Goal: Information Seeking & Learning: Learn about a topic

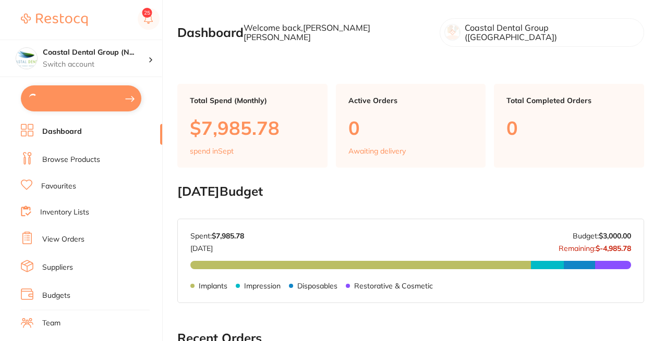
type textarea "CLosed [DATE]"
type input "16"
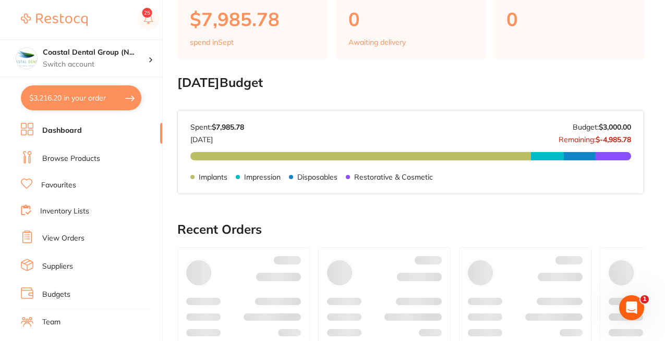
click at [87, 188] on li "Favourites" at bounding box center [91, 186] width 141 height 14
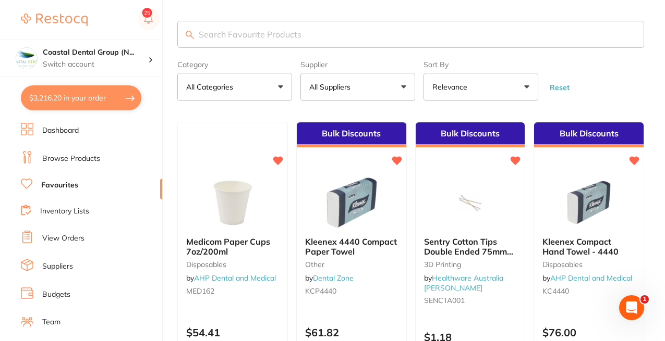
click at [351, 88] on p "All Suppliers" at bounding box center [331, 87] width 45 height 10
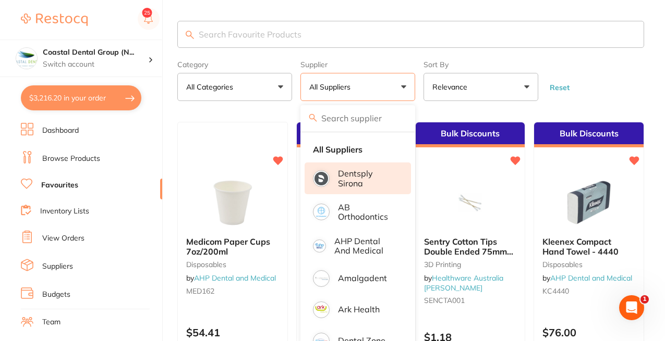
click at [349, 187] on p "Dentsply Sirona" at bounding box center [367, 178] width 58 height 19
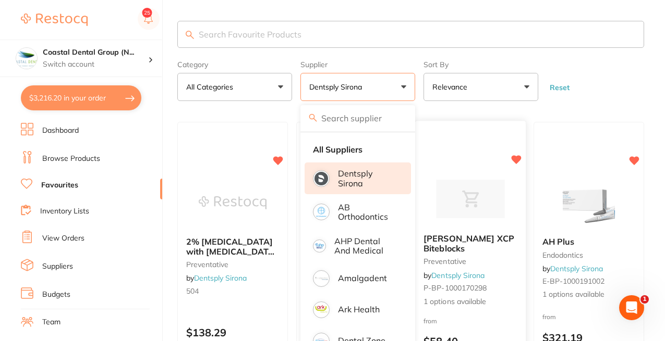
click at [483, 240] on span "[PERSON_NAME] XCP Biteblocks" at bounding box center [468, 244] width 91 height 20
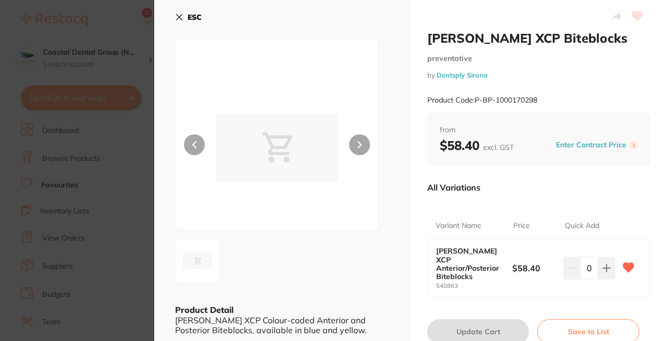
click at [491, 32] on h2 "[PERSON_NAME] XCP Biteblocks" at bounding box center [538, 38] width 223 height 16
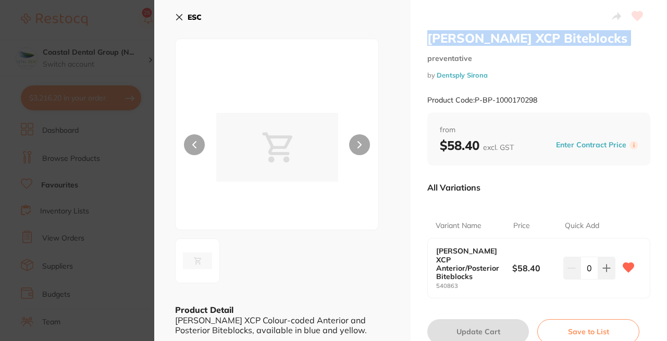
click at [491, 32] on h2 "[PERSON_NAME] XCP Biteblocks" at bounding box center [538, 38] width 223 height 16
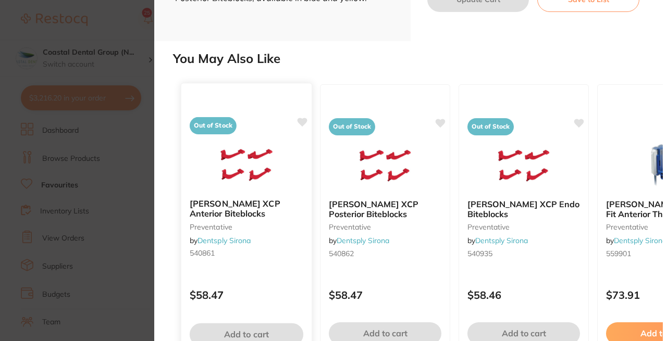
scroll to position [380, 0]
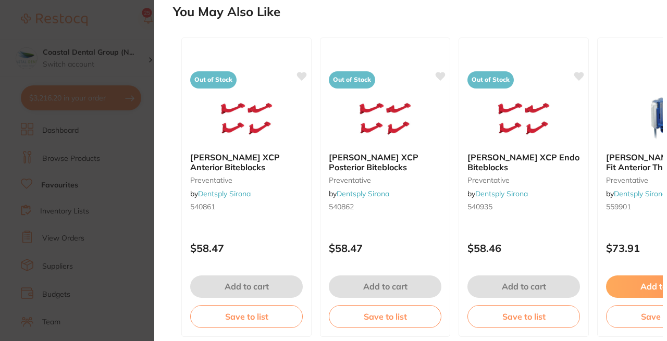
click at [109, 249] on section "[PERSON_NAME] XCP Biteblocks preventative by Dentsply Sirona Product Code: P-BP…" at bounding box center [333, 170] width 667 height 341
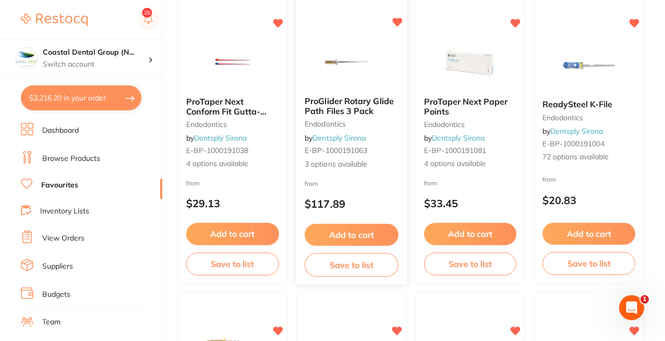
scroll to position [754, 0]
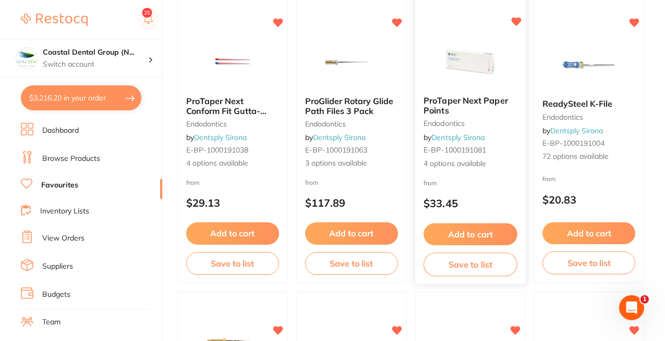
click at [468, 97] on span "ProTaper Next Paper Points" at bounding box center [465, 105] width 84 height 20
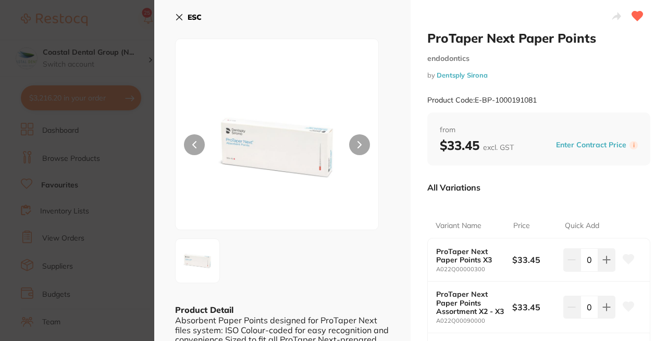
click at [486, 38] on h2 "ProTaper Next Paper Points" at bounding box center [538, 38] width 223 height 16
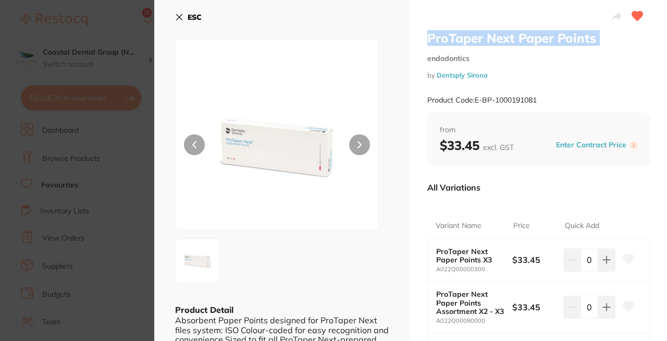
click at [486, 38] on h2 "ProTaper Next Paper Points" at bounding box center [538, 38] width 223 height 16
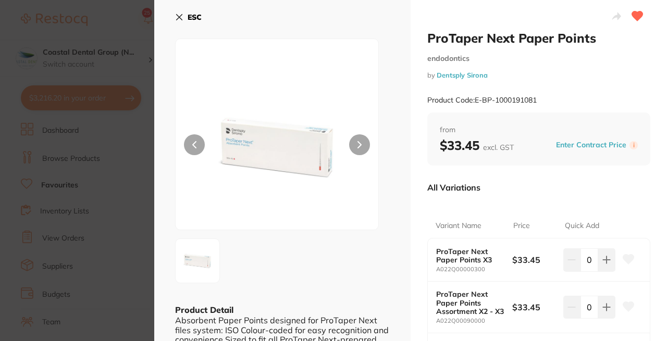
click at [145, 201] on section "ProTaper Next Paper Points endodontics by Dentsply Sirona Product Code: E-BP-10…" at bounding box center [333, 170] width 667 height 341
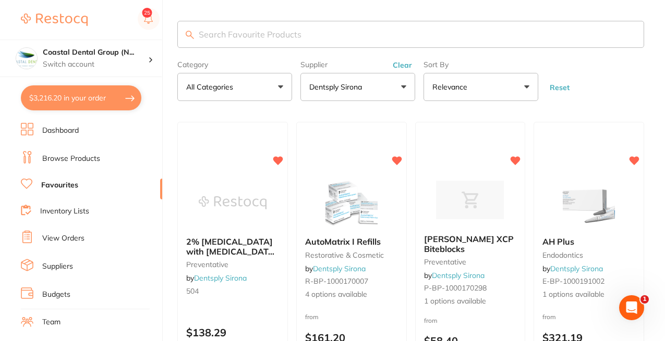
click at [333, 82] on p "Dentsply Sirona" at bounding box center [337, 87] width 57 height 10
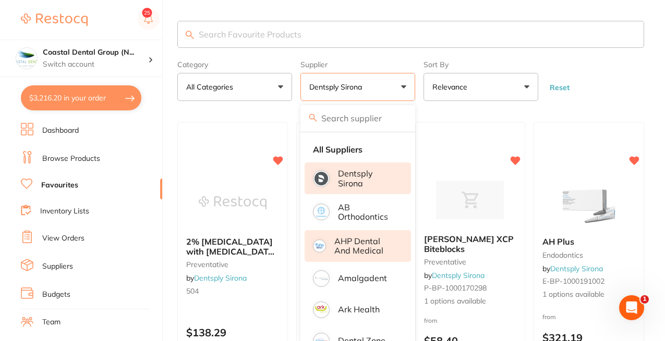
click at [350, 244] on p "AHP Dental and Medical" at bounding box center [365, 246] width 62 height 19
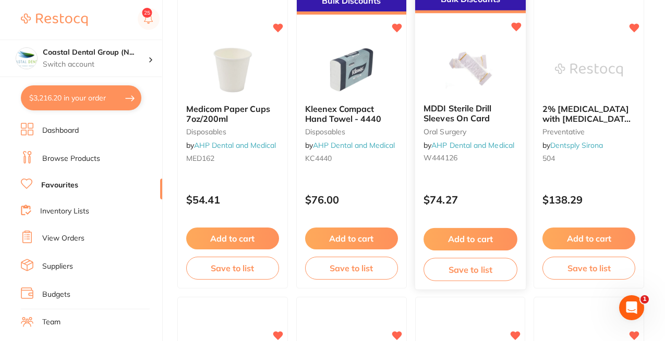
scroll to position [161, 0]
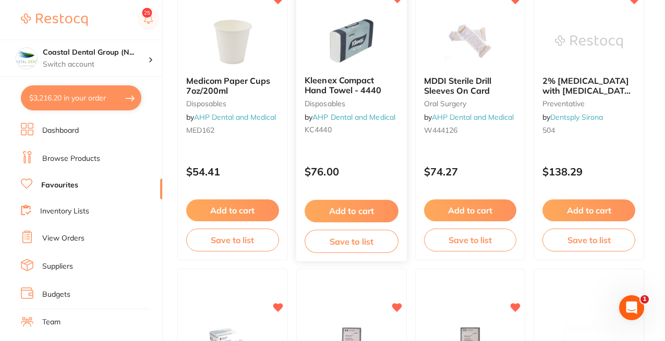
click at [370, 148] on div "Kleenex Compact Hand Towel - 4440 disposables by AHP Dental and Medical KC4440" at bounding box center [351, 108] width 111 height 80
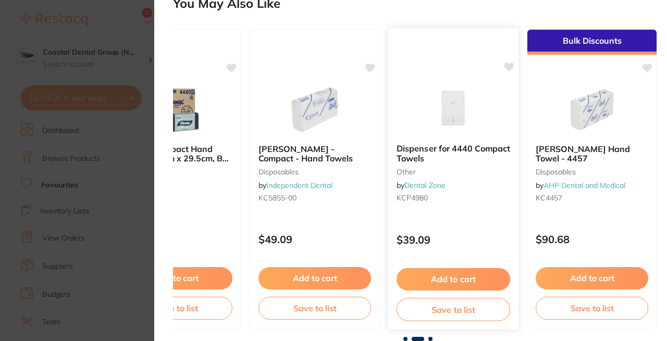
scroll to position [0, 514]
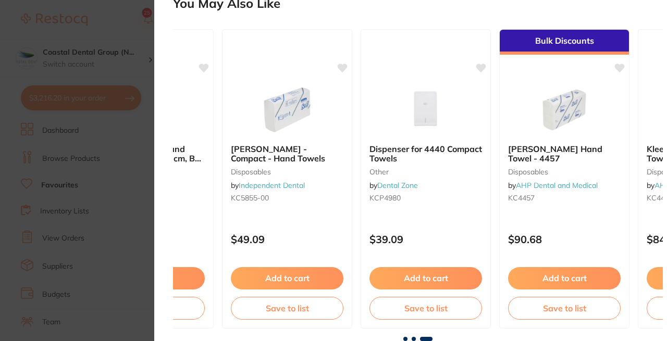
click at [125, 234] on section "Kleenex Compact Hand Towel - 4440 disposables by AHP Dental and Medical Product…" at bounding box center [333, 170] width 667 height 341
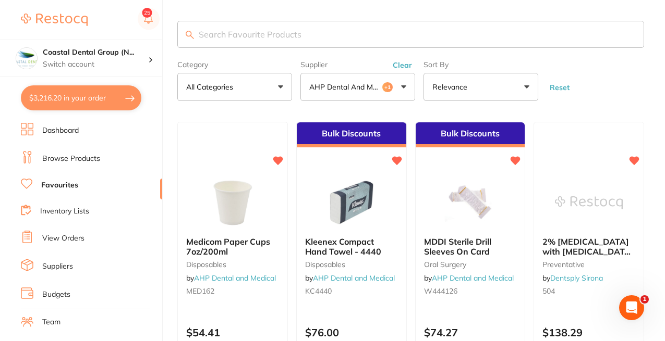
click at [234, 34] on input "search" at bounding box center [410, 34] width 467 height 27
type input "s"
click at [199, 87] on p "All Categories" at bounding box center [211, 87] width 51 height 10
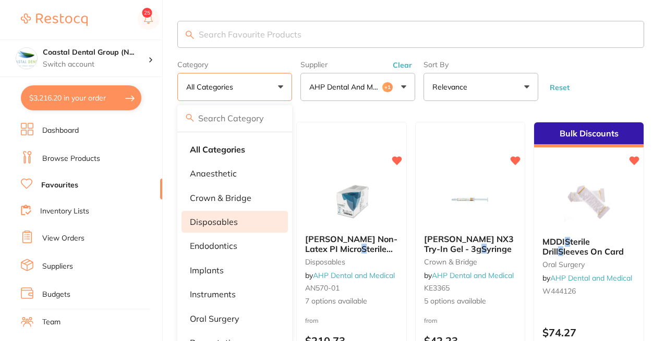
click at [228, 215] on li "disposables" at bounding box center [234, 222] width 106 height 22
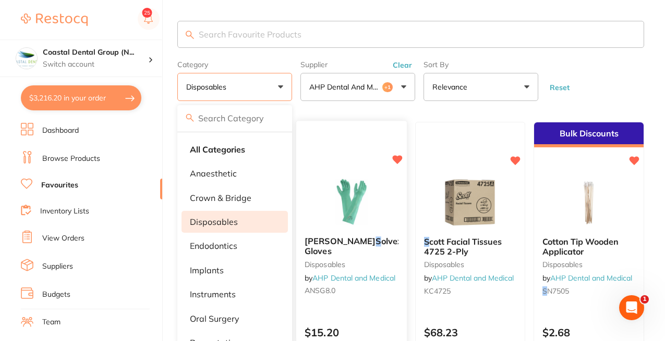
click at [385, 221] on div at bounding box center [351, 202] width 111 height 53
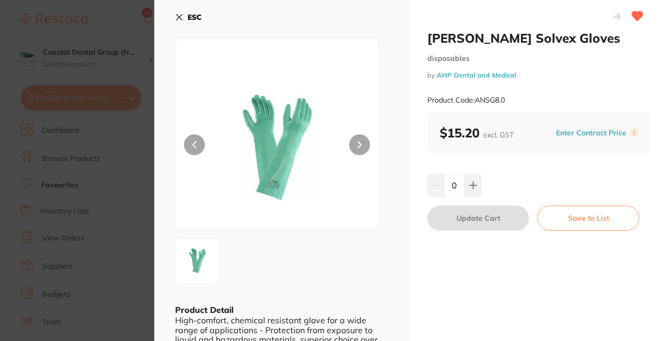
click at [467, 35] on h2 "[PERSON_NAME] Solvex Gloves" at bounding box center [538, 38] width 223 height 16
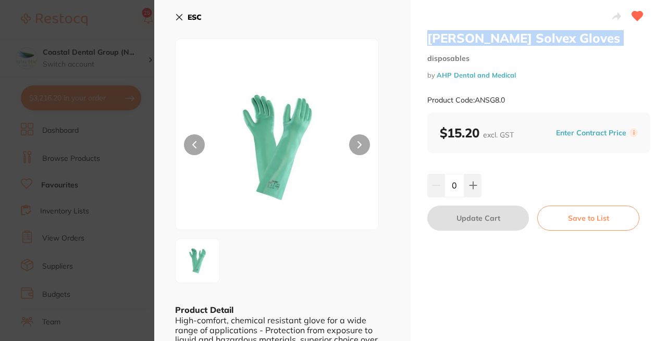
click at [467, 35] on h2 "[PERSON_NAME] Solvex Gloves" at bounding box center [538, 38] width 223 height 16
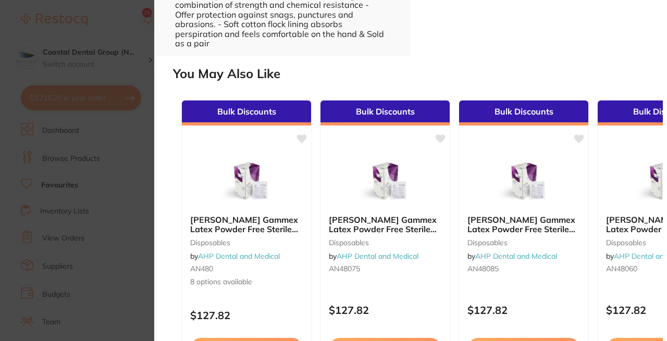
scroll to position [372, 0]
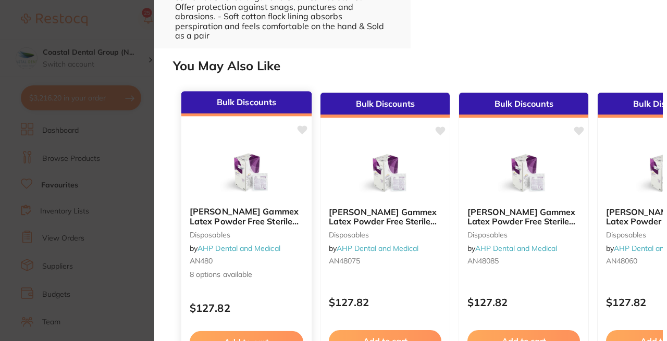
click at [261, 226] on b "[PERSON_NAME] Gammex Latex Powder Free Sterile Gloves" at bounding box center [247, 216] width 114 height 19
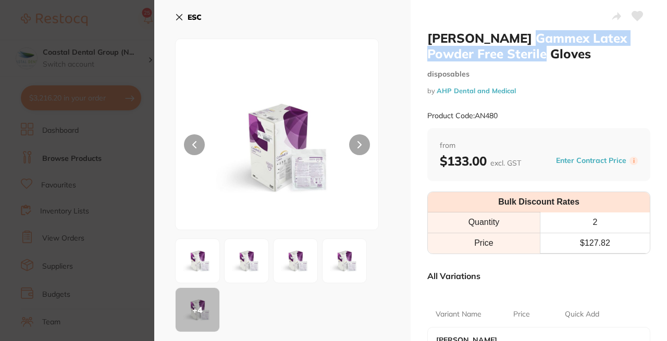
drag, startPoint x: 525, startPoint y: 37, endPoint x: 545, endPoint y: 52, distance: 25.3
click at [546, 52] on h2 "[PERSON_NAME] Gammex Latex Powder Free Sterile Gloves" at bounding box center [538, 45] width 223 height 31
copy h2 "Latex Powder Free Sterile Gloves"
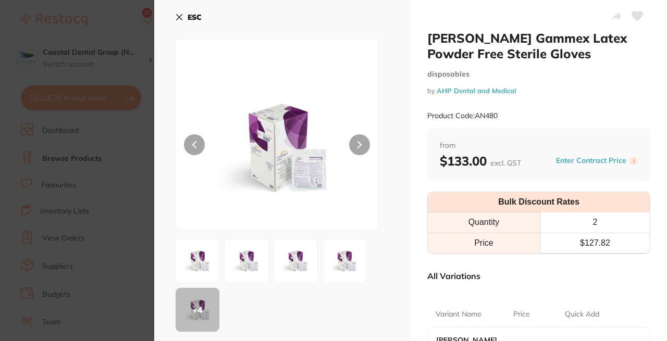
click at [137, 154] on section "[PERSON_NAME] Gammex Latex Powder Free Sterile Gloves disposables by AHP Dental…" at bounding box center [333, 170] width 667 height 341
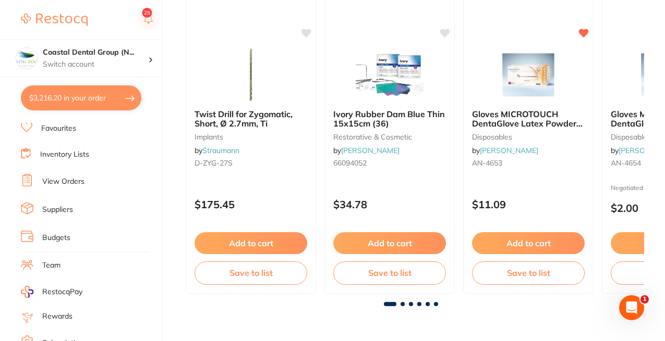
scroll to position [96, 0]
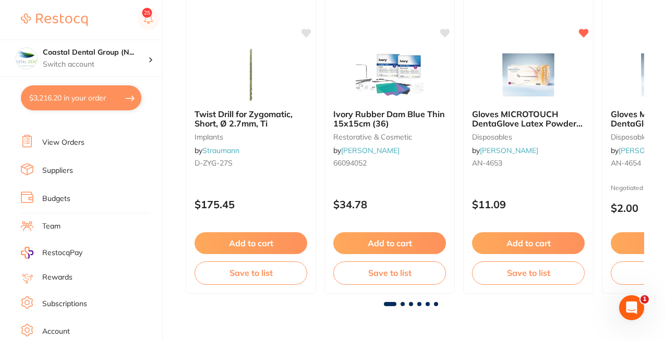
click at [61, 222] on li "Team" at bounding box center [91, 227] width 141 height 16
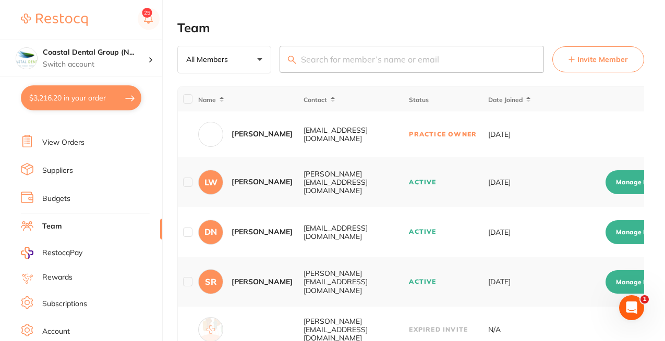
click at [51, 23] on img at bounding box center [54, 20] width 67 height 13
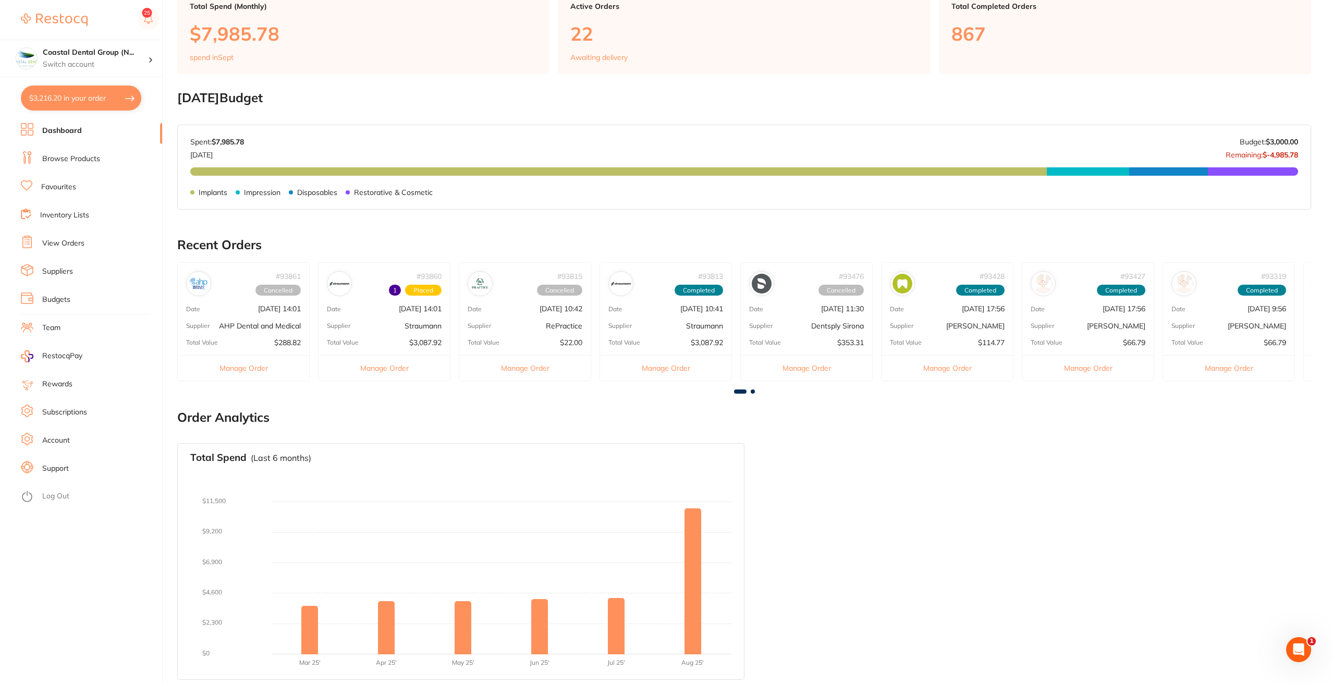
scroll to position [90, 0]
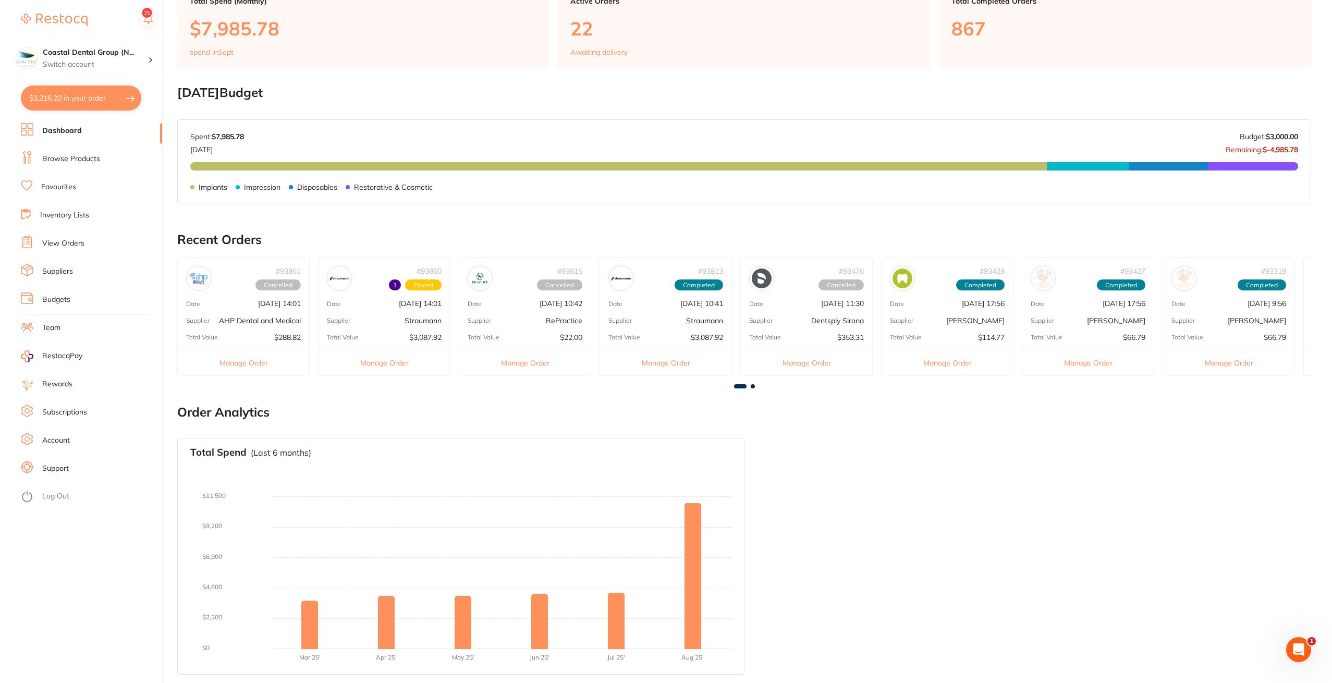
click at [70, 156] on link "Browse Products" at bounding box center [71, 159] width 58 height 10
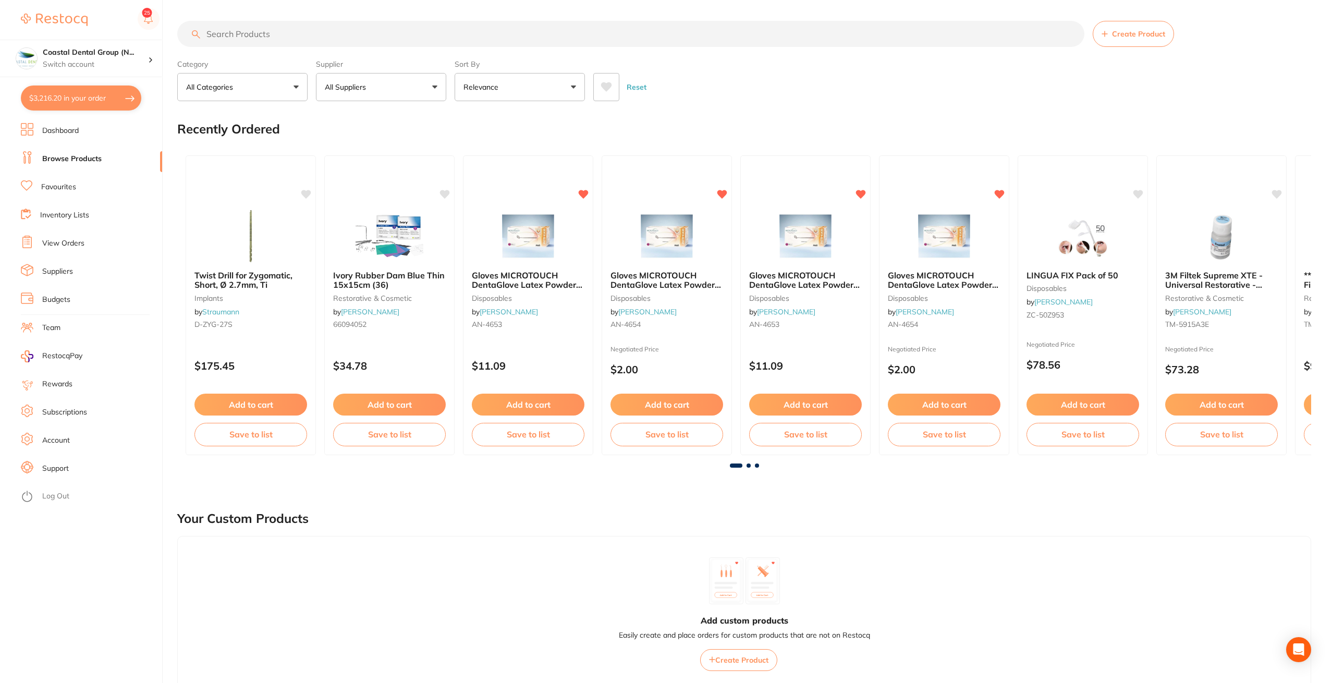
click at [410, 95] on button "All Suppliers" at bounding box center [381, 87] width 130 height 28
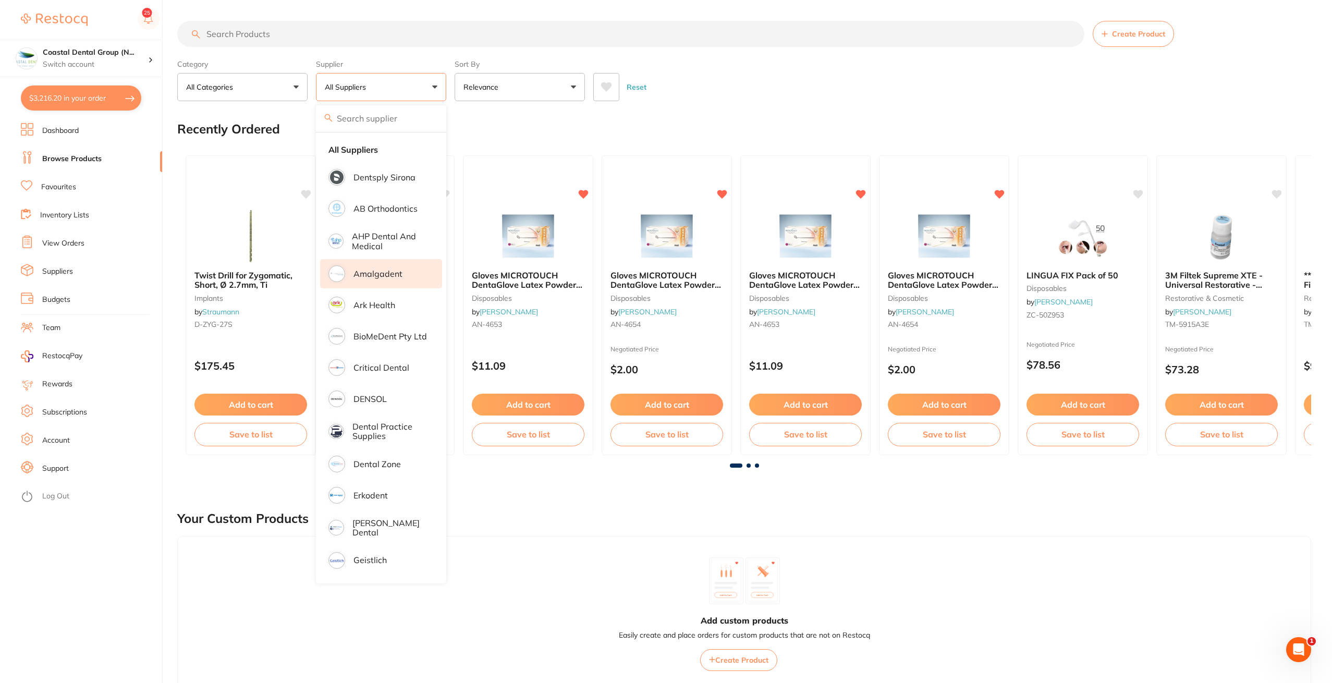
click at [355, 283] on li "Amalgadent" at bounding box center [381, 273] width 122 height 29
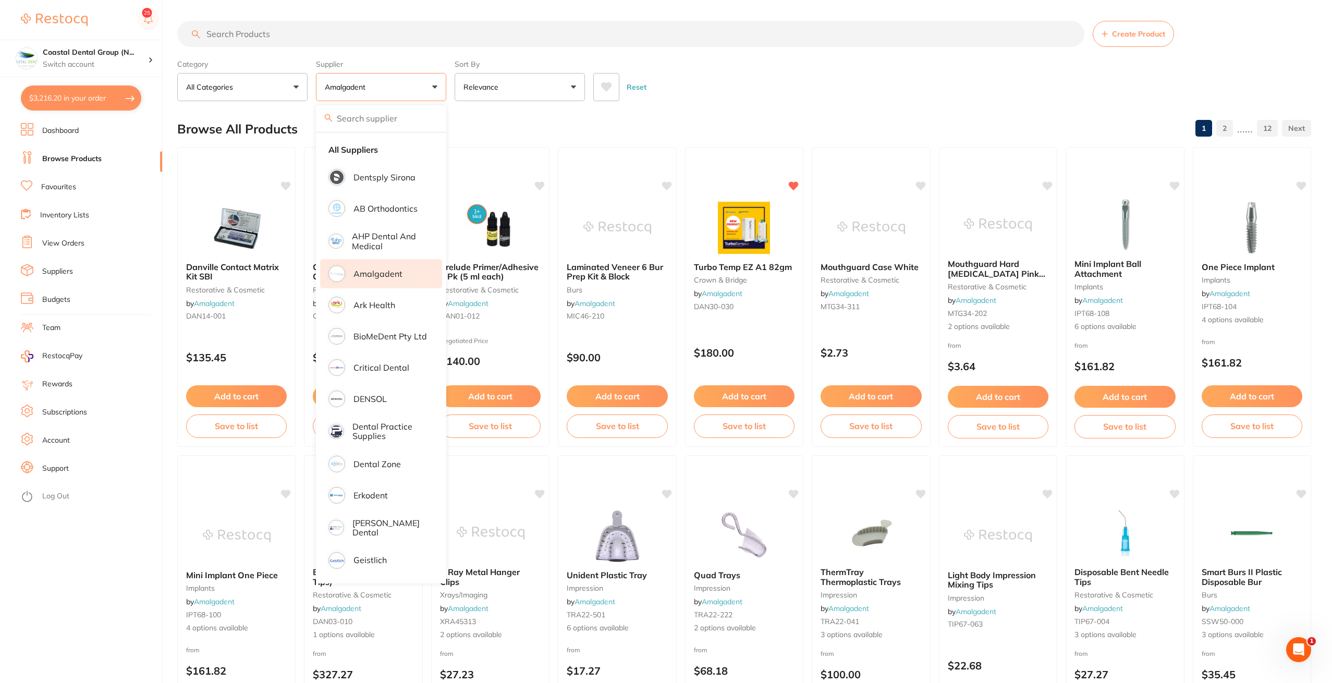
click at [667, 80] on div "Reset" at bounding box center [948, 83] width 710 height 36
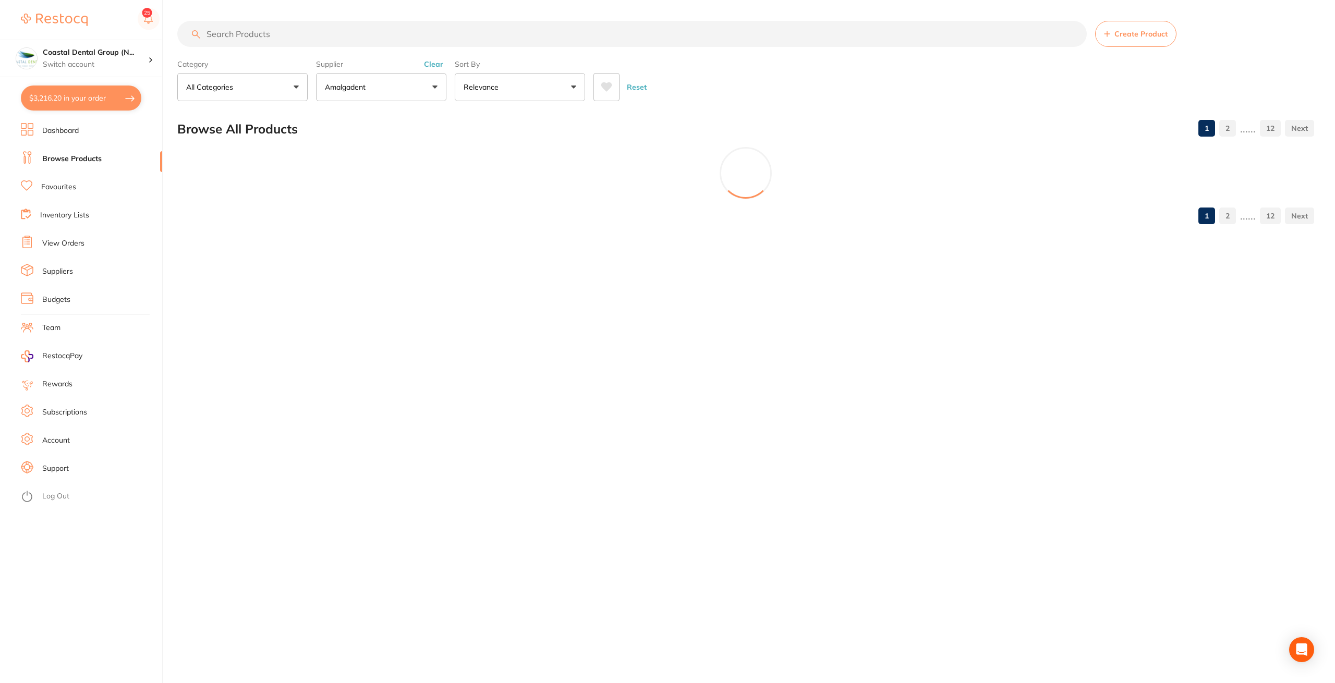
click at [667, 80] on div "Reset" at bounding box center [949, 83] width 712 height 36
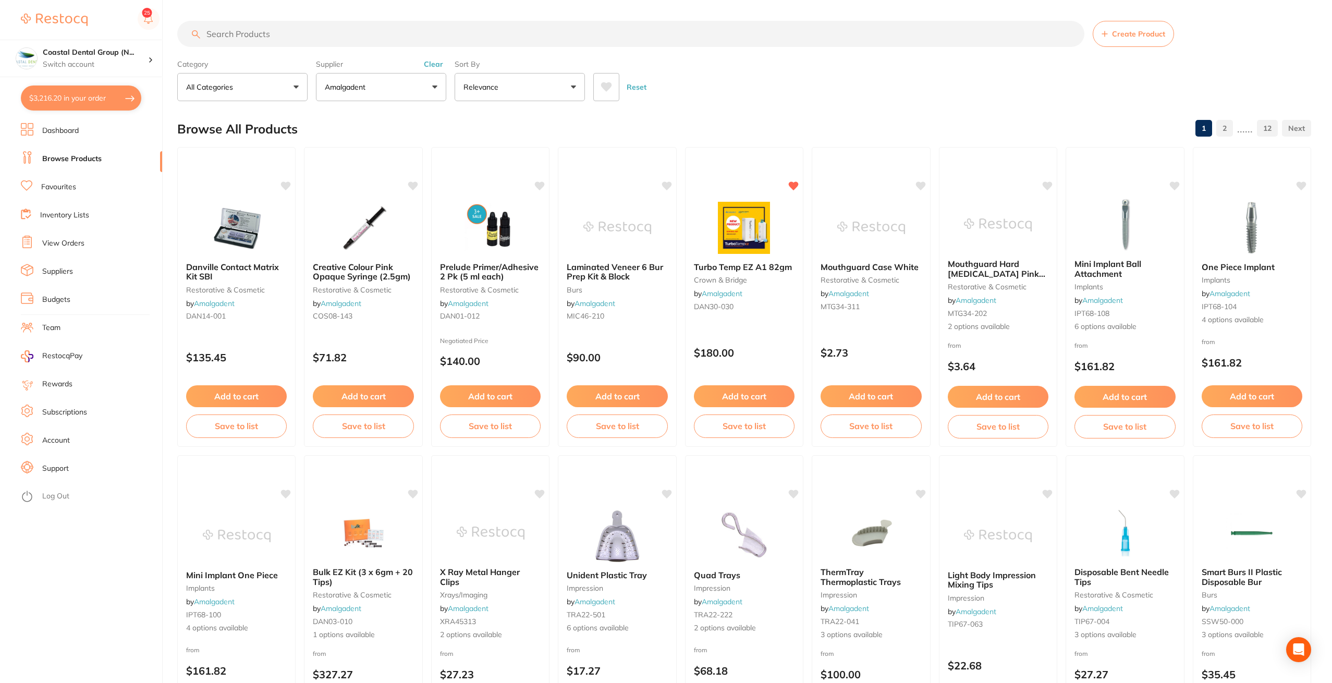
click at [410, 92] on button "Amalgadent" at bounding box center [381, 87] width 130 height 28
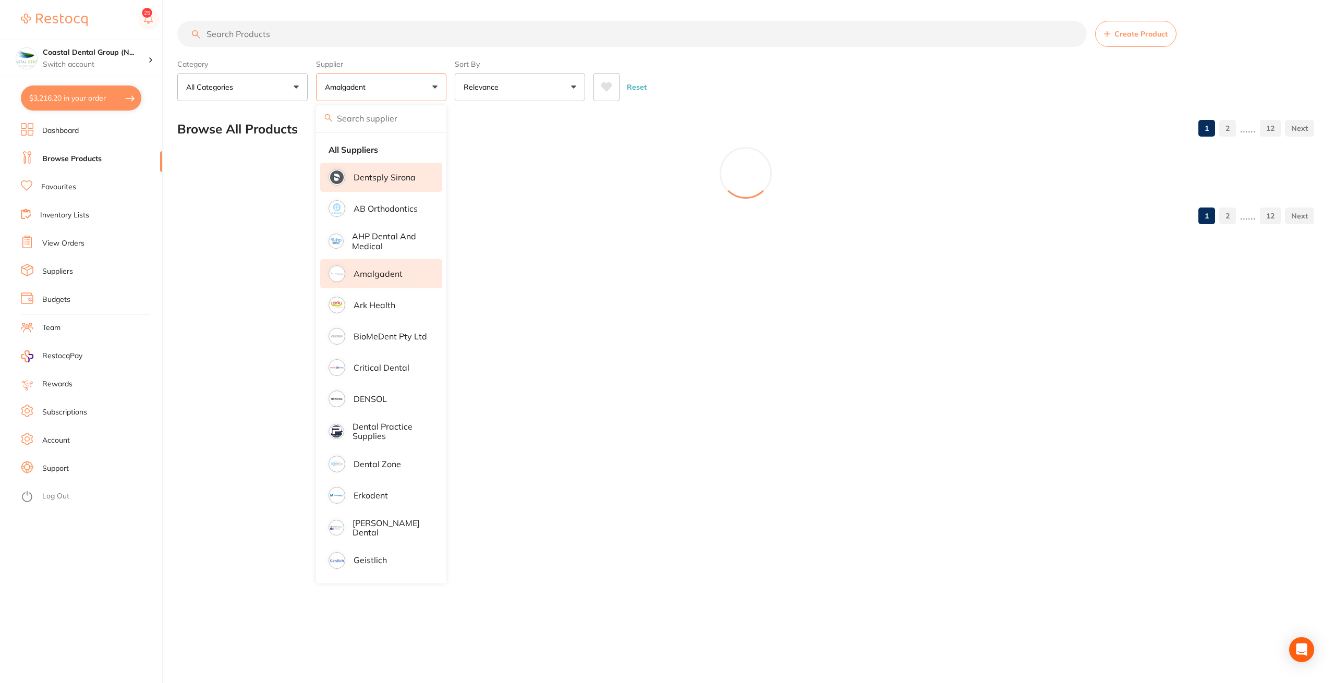
click at [388, 185] on li "Dentsply Sirona" at bounding box center [381, 177] width 122 height 29
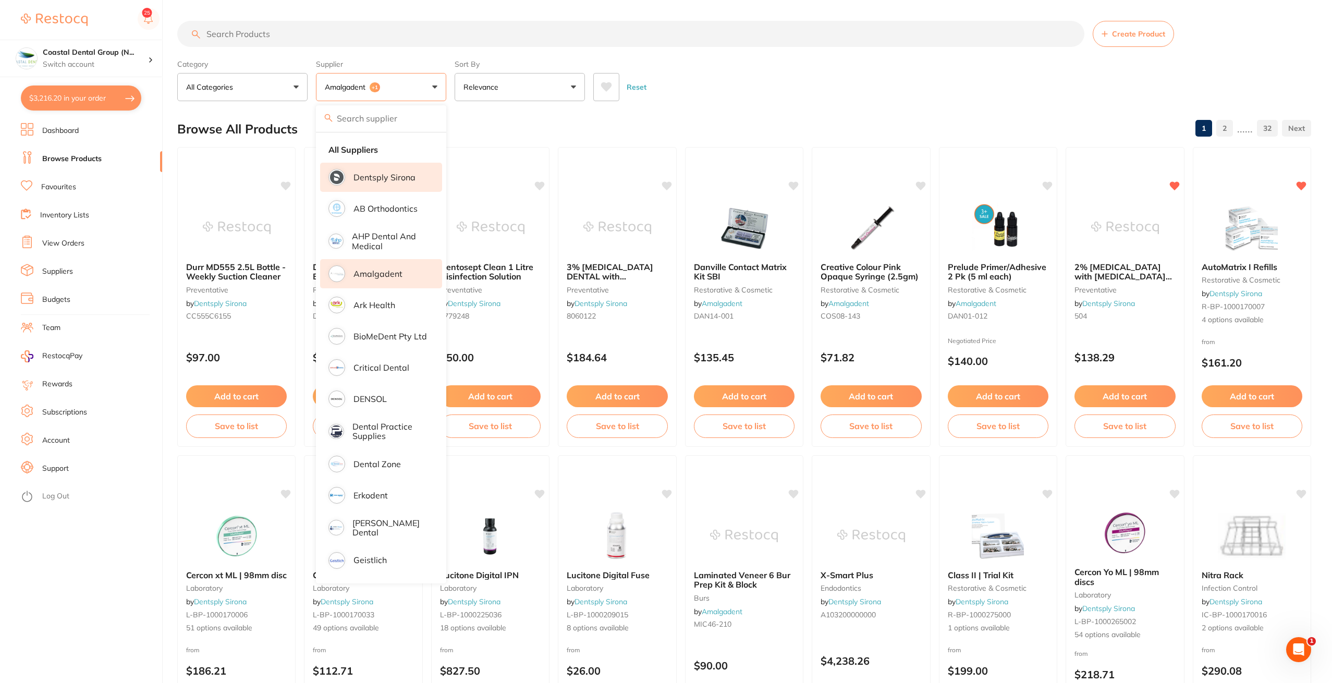
click at [667, 89] on div "Reset" at bounding box center [948, 83] width 710 height 36
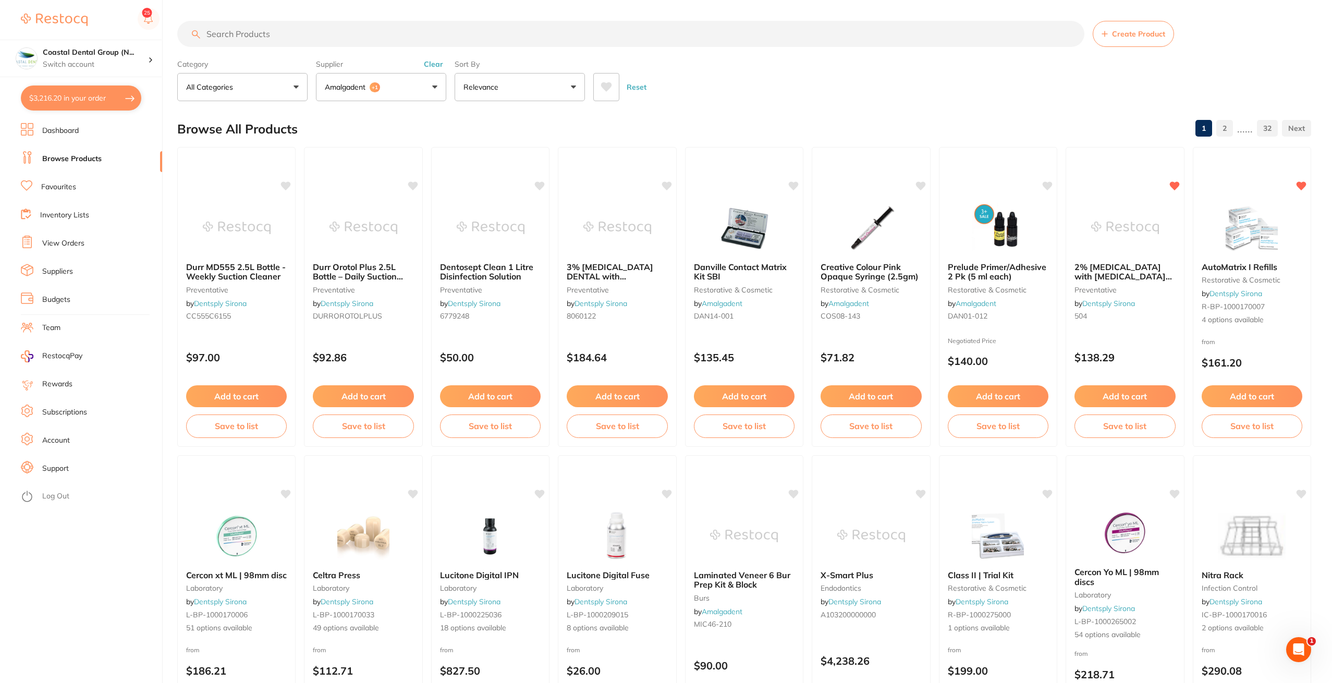
click at [361, 95] on button "Amalgadent +1" at bounding box center [381, 87] width 130 height 28
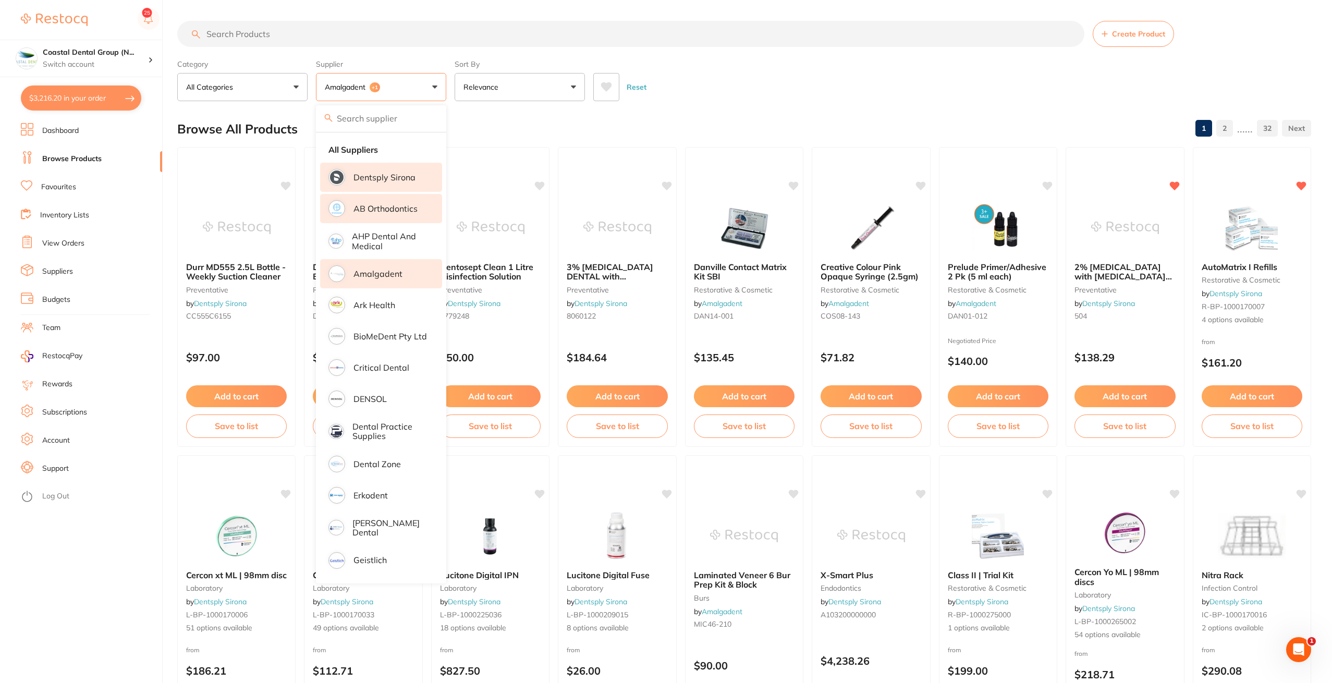
click at [378, 217] on li "AB Orthodontics" at bounding box center [381, 208] width 122 height 29
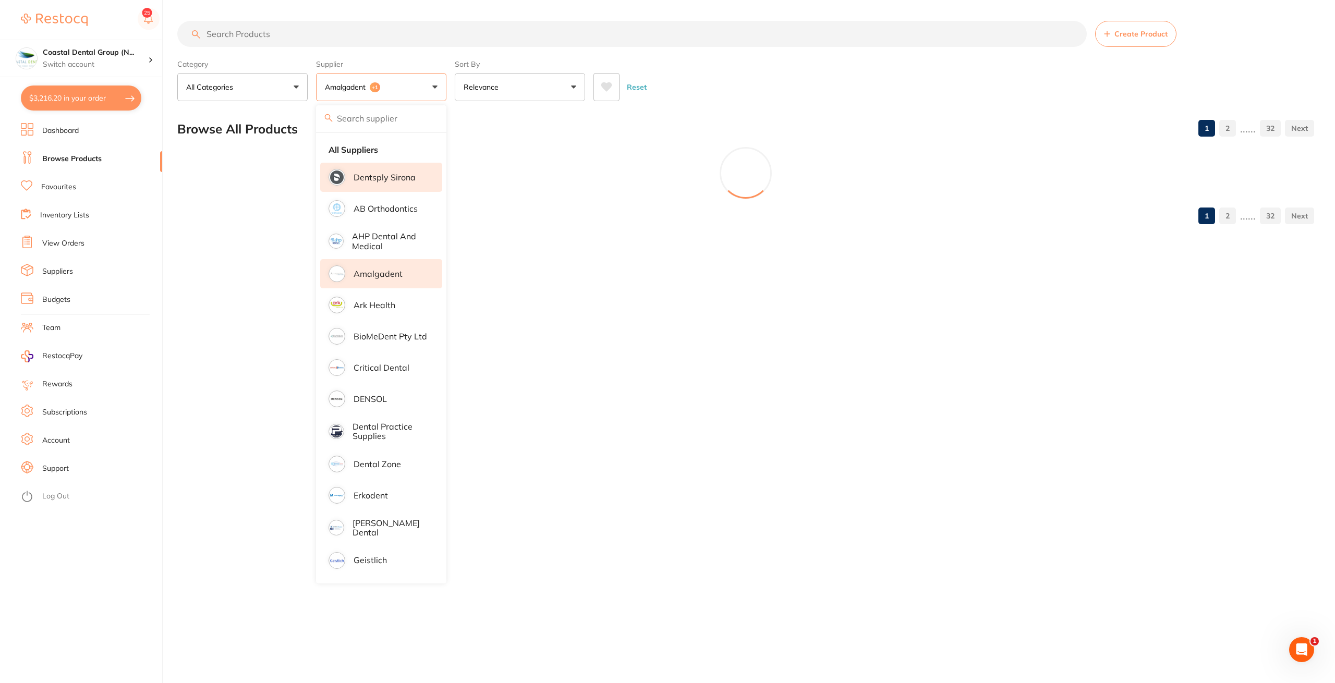
click at [667, 82] on div "Reset" at bounding box center [949, 83] width 712 height 36
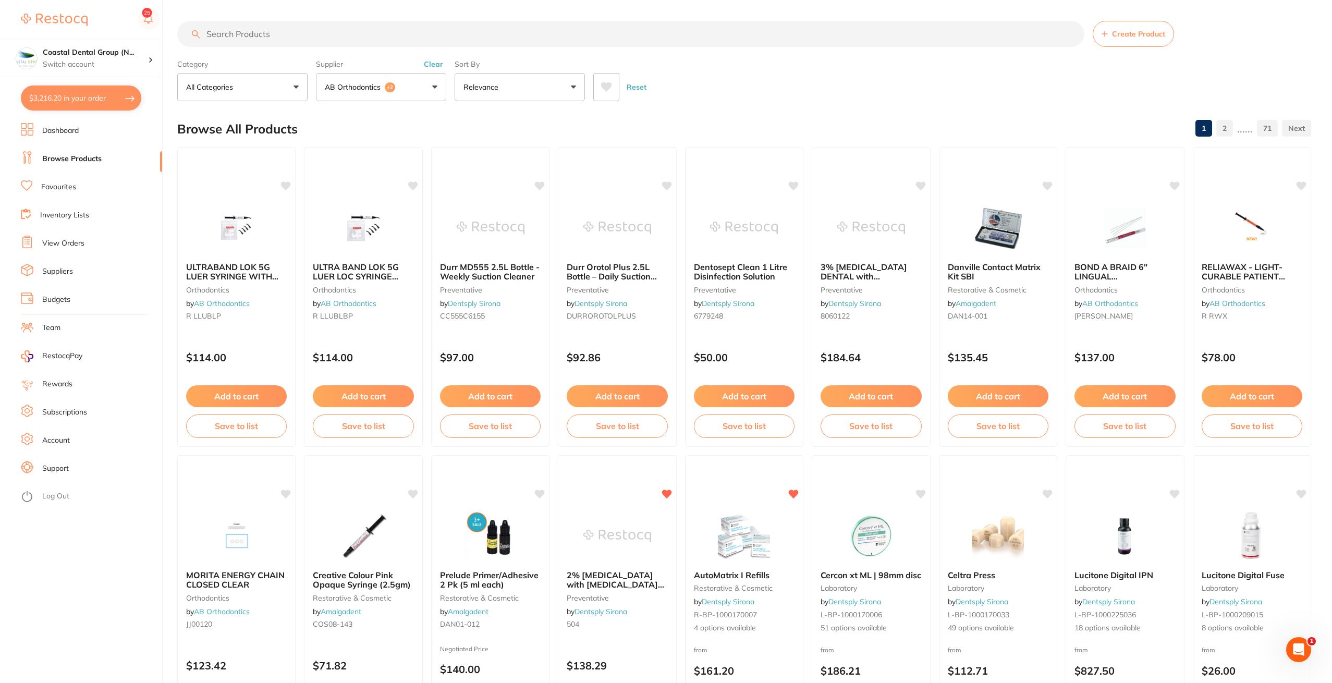
click at [400, 89] on button "AB Orthodontics +2" at bounding box center [381, 87] width 130 height 28
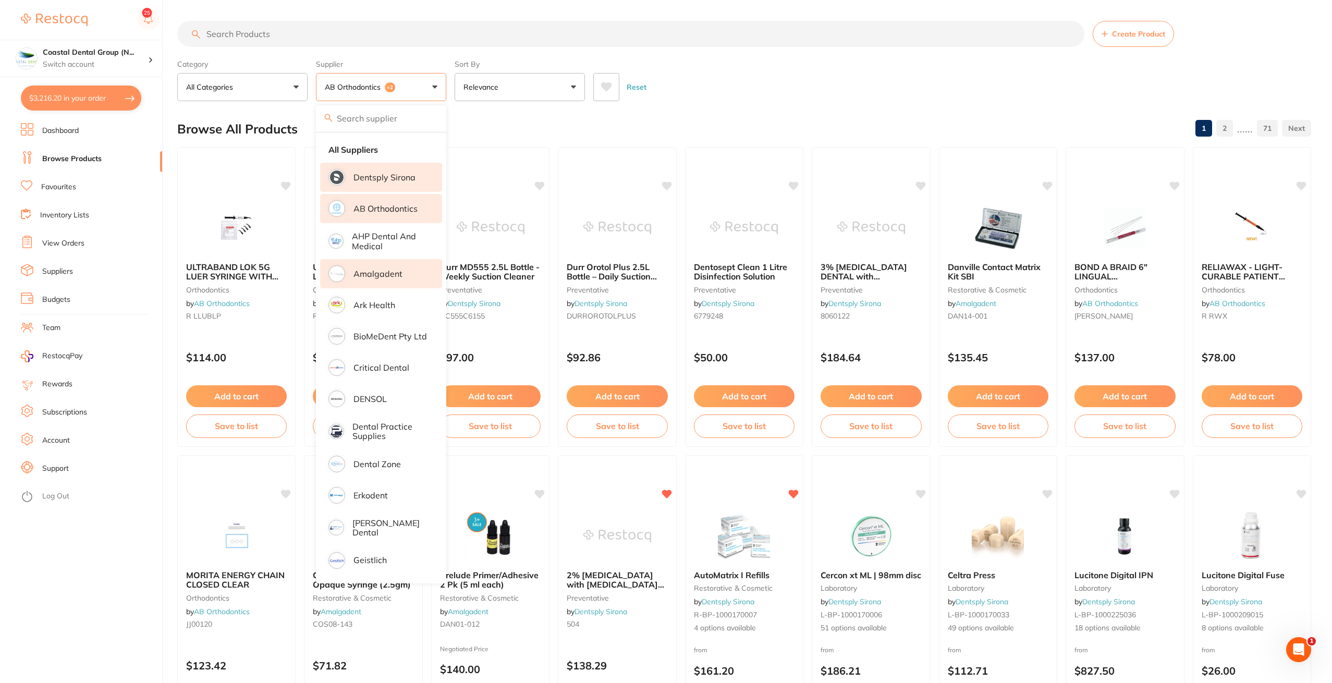
click at [411, 181] on p "Dentsply Sirona" at bounding box center [384, 177] width 62 height 9
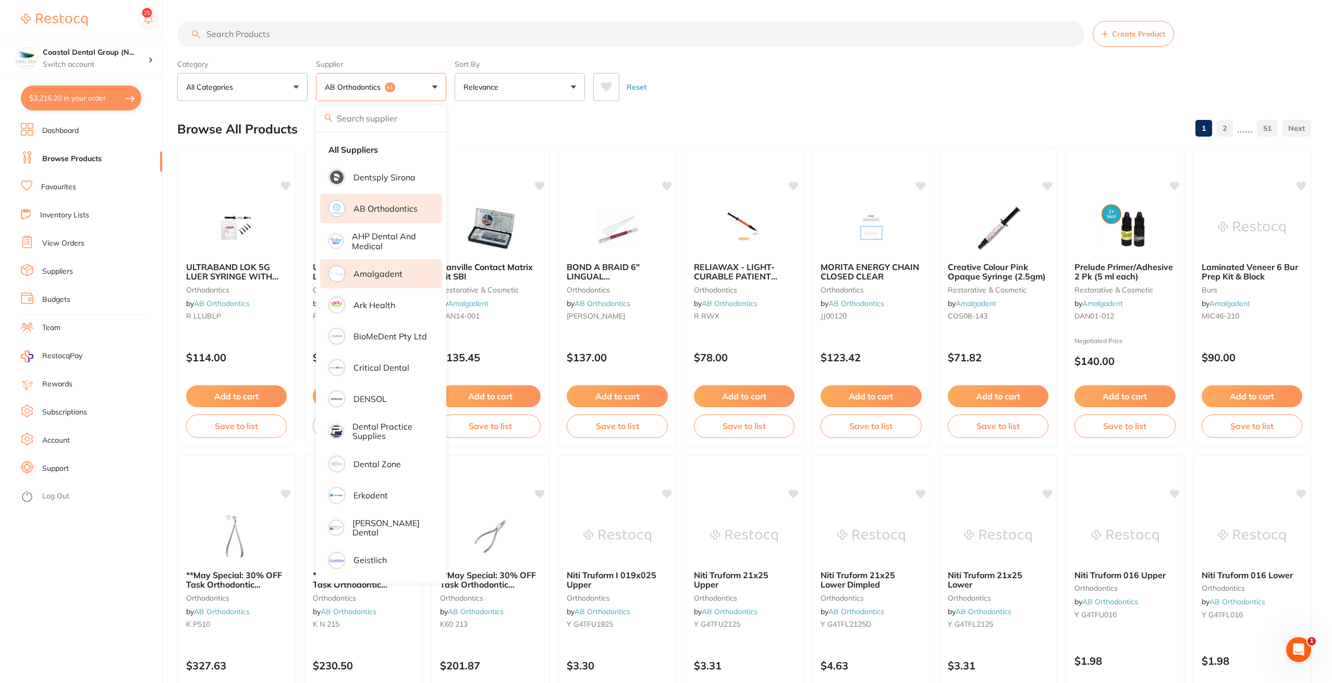
click at [667, 69] on div "Reset" at bounding box center [948, 83] width 710 height 36
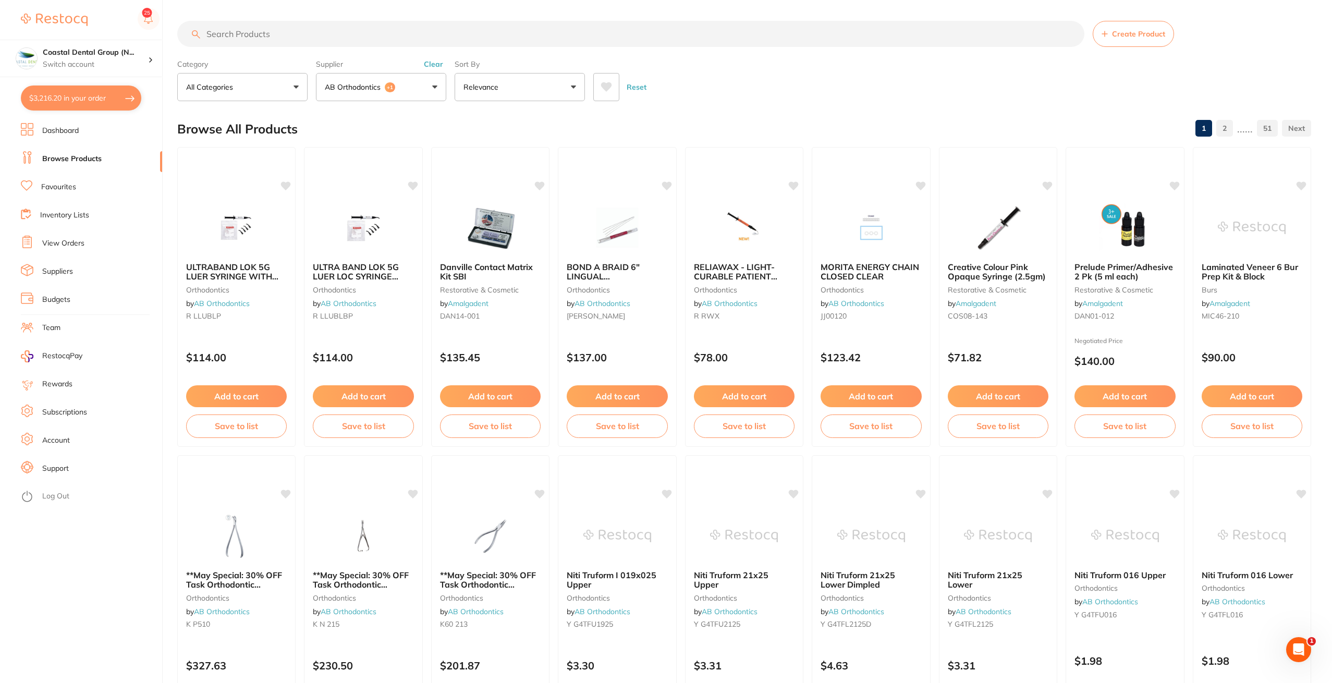
click at [404, 91] on button "AB Orthodontics +1" at bounding box center [381, 87] width 130 height 28
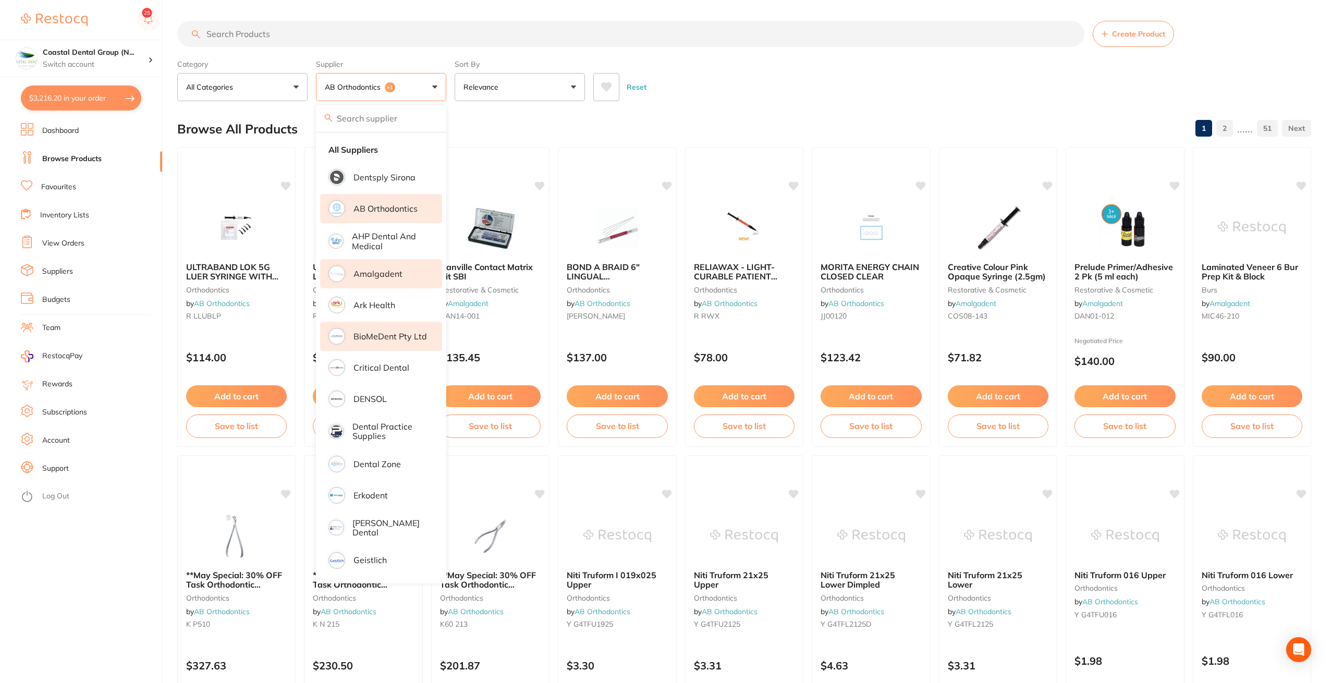
click at [405, 339] on p "BioMeDent Pty Ltd" at bounding box center [390, 336] width 74 height 9
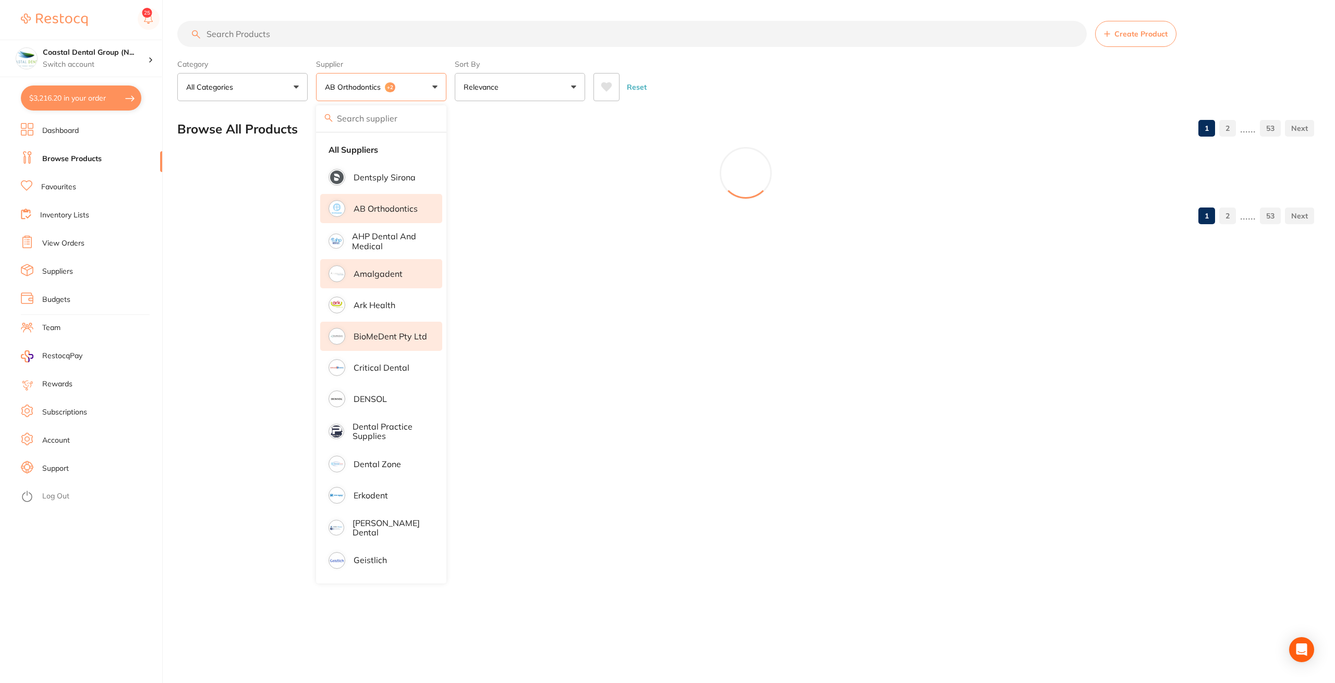
click at [667, 88] on div "Reset" at bounding box center [949, 83] width 712 height 36
